Goal: Task Accomplishment & Management: Use online tool/utility

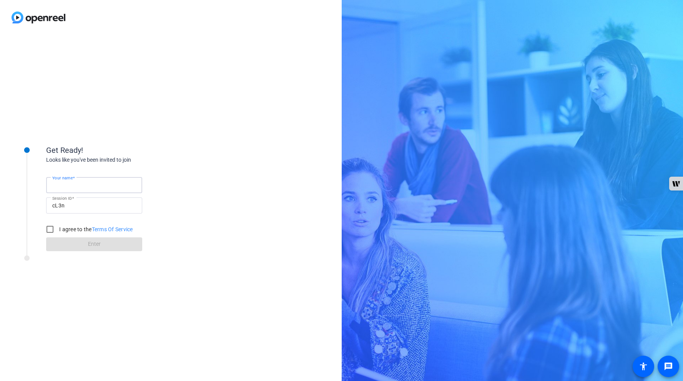
click at [86, 186] on input "Your name" at bounding box center [94, 185] width 84 height 9
type input "[PERSON_NAME]"
click at [52, 230] on input "I agree to the Terms Of Service" at bounding box center [49, 229] width 15 height 15
checkbox input "true"
click at [78, 244] on span at bounding box center [94, 244] width 96 height 18
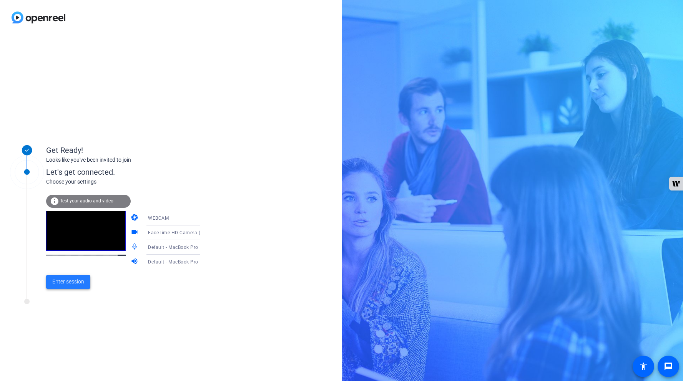
click at [68, 278] on span "Enter session" at bounding box center [68, 282] width 32 height 8
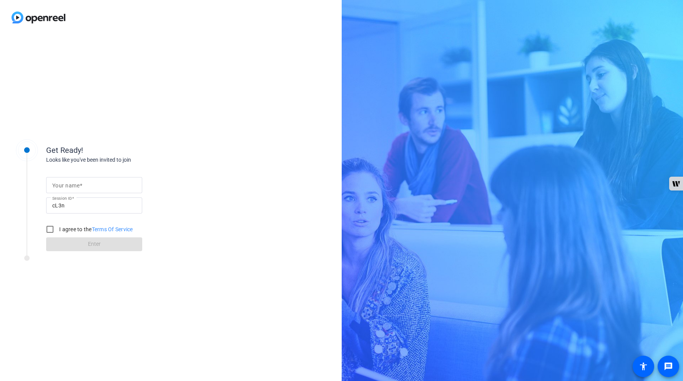
click at [84, 202] on input "cL3n" at bounding box center [94, 205] width 84 height 9
click at [82, 189] on input "Your name" at bounding box center [94, 185] width 84 height 9
type input "[PERSON_NAME]"
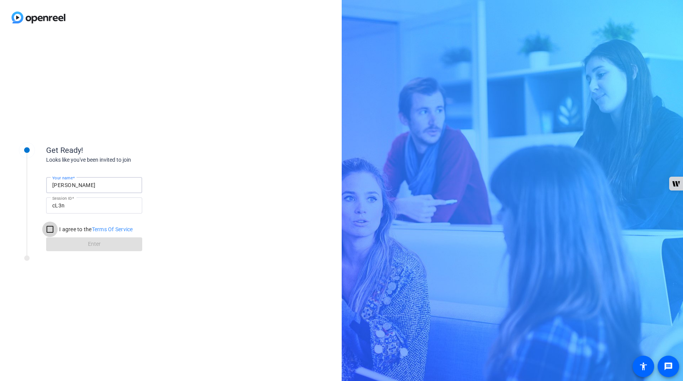
click at [50, 228] on input "I agree to the Terms Of Service" at bounding box center [49, 229] width 15 height 15
checkbox input "true"
click at [98, 246] on span "Enter" at bounding box center [94, 244] width 13 height 8
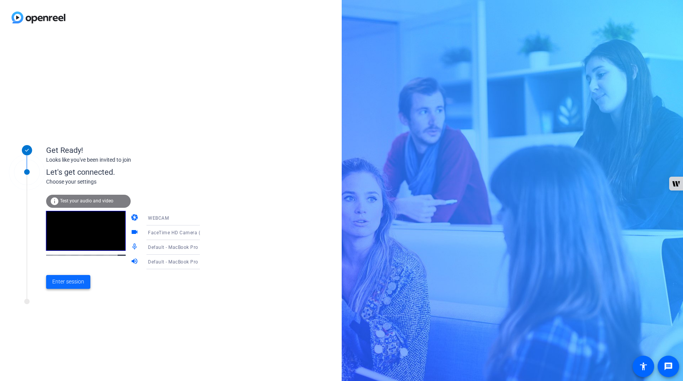
click at [76, 286] on span "Enter session" at bounding box center [68, 282] width 32 height 8
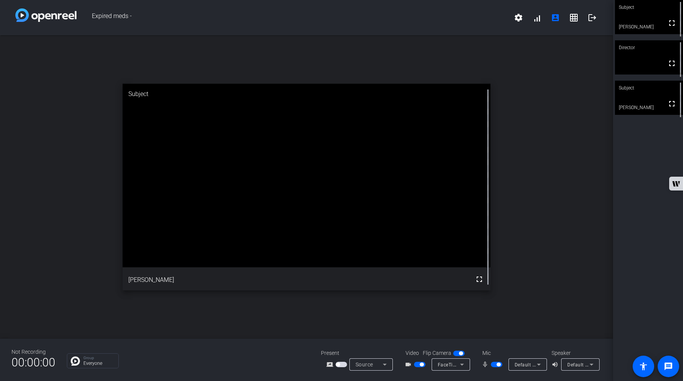
click at [606, 129] on div "open_in_new Subject fullscreen [PERSON_NAME]" at bounding box center [306, 186] width 613 height 303
click at [493, 364] on span "button" at bounding box center [496, 364] width 12 height 5
click at [493, 366] on span "button" at bounding box center [493, 365] width 4 height 4
click at [491, 364] on span "button" at bounding box center [496, 364] width 12 height 5
click at [497, 365] on span "button" at bounding box center [496, 364] width 12 height 5
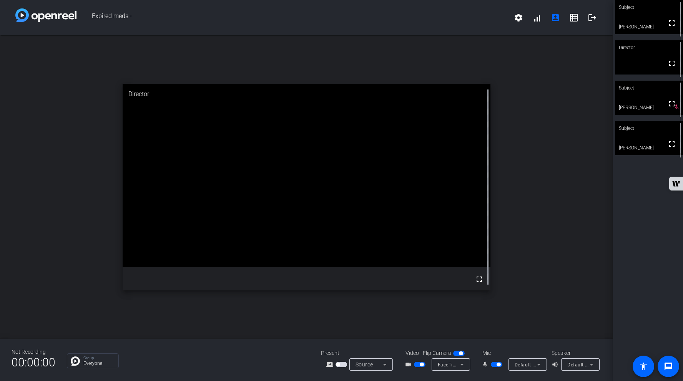
click at [526, 311] on div "open_in_new Director fullscreen" at bounding box center [306, 186] width 613 height 303
click at [546, 279] on div "open_in_new Subject fullscreen [PERSON_NAME]" at bounding box center [306, 186] width 613 height 303
click at [492, 363] on span "button" at bounding box center [496, 364] width 12 height 5
click at [543, 288] on div "open_in_new Director fullscreen" at bounding box center [306, 186] width 613 height 303
click at [627, 252] on div "Subject fullscreen [PERSON_NAME] mic_off_outline Director fullscreen Subject fu…" at bounding box center [648, 190] width 70 height 381
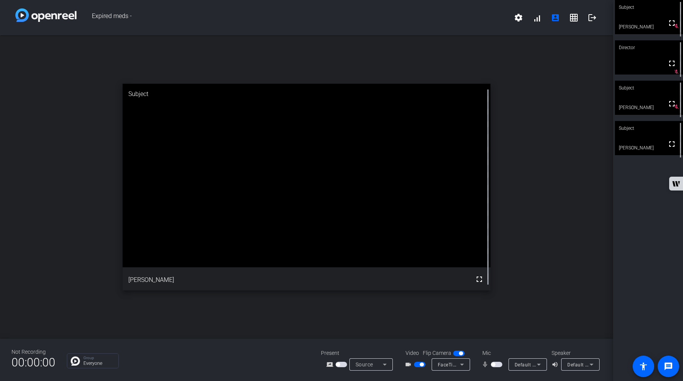
click at [416, 365] on span "button" at bounding box center [420, 364] width 12 height 5
click at [421, 365] on span "button" at bounding box center [420, 364] width 12 height 5
click at [499, 363] on span "button" at bounding box center [496, 364] width 12 height 5
click at [494, 365] on span "button" at bounding box center [496, 364] width 12 height 5
click at [499, 365] on span "button" at bounding box center [496, 364] width 12 height 5
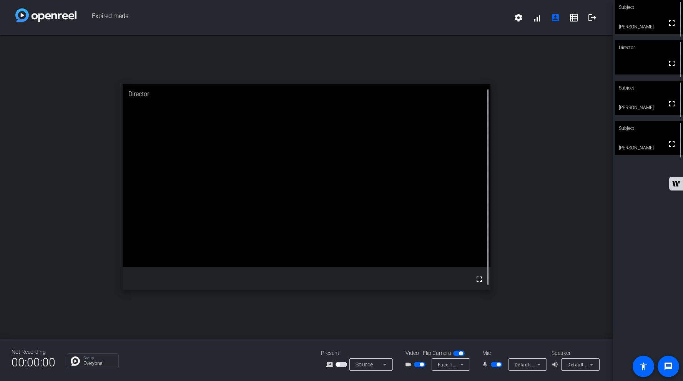
click at [494, 365] on span "button" at bounding box center [496, 364] width 12 height 5
click at [498, 366] on span "button" at bounding box center [496, 364] width 12 height 5
click at [536, 306] on div "open_in_new Director fullscreen" at bounding box center [306, 186] width 613 height 303
click at [530, 171] on div "open_in_new Subject fullscreen [PERSON_NAME]" at bounding box center [306, 186] width 613 height 303
click at [565, 172] on div "open_in_new Director fullscreen" at bounding box center [306, 186] width 613 height 303
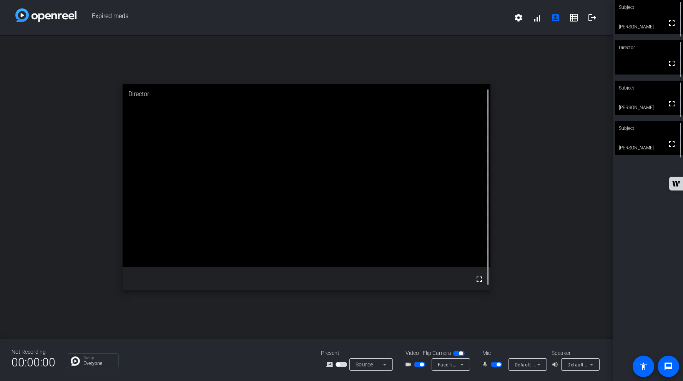
click at [583, 174] on div "open_in_new Director fullscreen" at bounding box center [306, 186] width 613 height 303
click at [281, 66] on div "open_in_new Director fullscreen" at bounding box center [306, 186] width 613 height 303
click at [514, 77] on div "open_in_new Director fullscreen" at bounding box center [306, 186] width 613 height 303
click at [604, 265] on div "open_in_new Director fullscreen" at bounding box center [306, 186] width 613 height 303
click at [560, 228] on div "open_in_new Director fullscreen" at bounding box center [306, 186] width 613 height 303
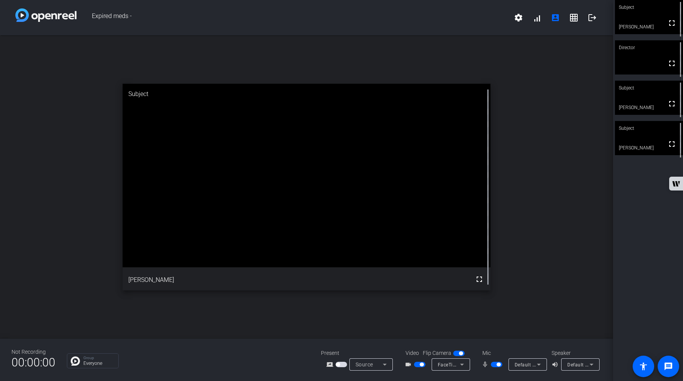
click at [595, 65] on div "open_in_new Subject fullscreen [PERSON_NAME]" at bounding box center [306, 186] width 613 height 303
click at [589, 19] on mat-icon "logout" at bounding box center [591, 17] width 9 height 9
